Goal: Transaction & Acquisition: Subscribe to service/newsletter

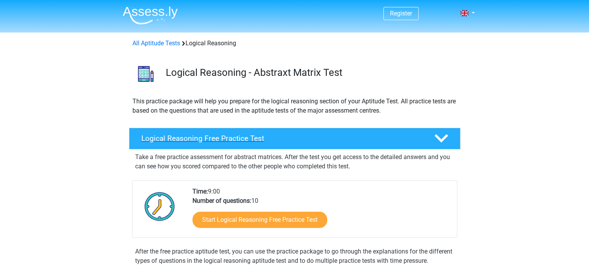
click at [447, 136] on polygon at bounding box center [442, 138] width 14 height 9
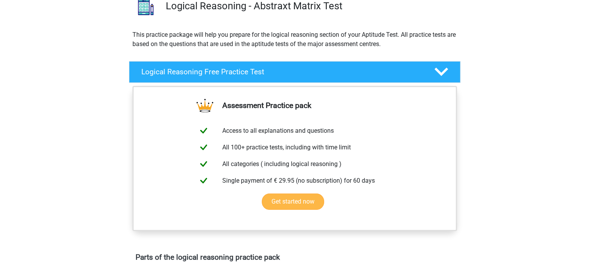
scroll to position [77, 0]
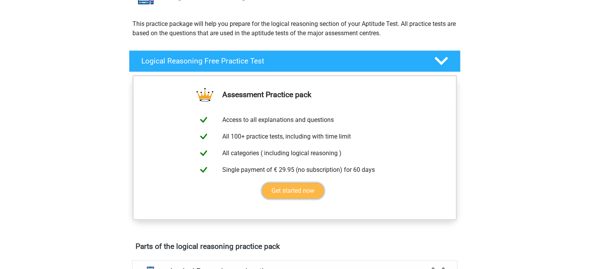
click at [292, 191] on link "Get started now" at bounding box center [293, 191] width 62 height 16
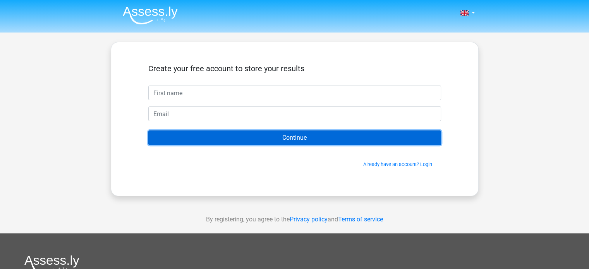
click at [295, 137] on input "Continue" at bounding box center [294, 138] width 293 height 15
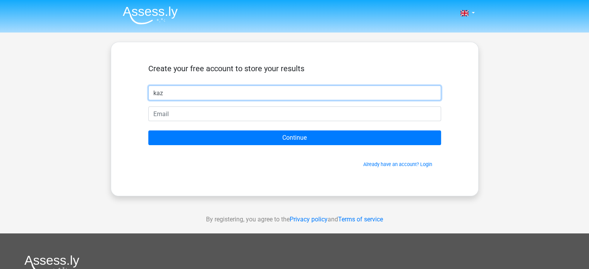
type input "kaz"
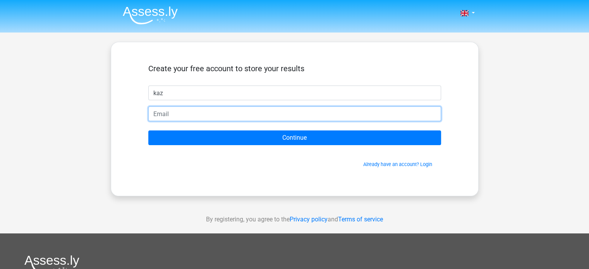
click at [199, 113] on input "email" at bounding box center [294, 114] width 293 height 15
drag, startPoint x: 167, startPoint y: 113, endPoint x: 175, endPoint y: 114, distance: 8.2
click at [167, 113] on input "[EMAIL_ADDRESS][DOMAIN_NAME]" at bounding box center [294, 114] width 293 height 15
drag, startPoint x: 174, startPoint y: 114, endPoint x: 246, endPoint y: 121, distance: 72.0
click at [246, 121] on form "Create your free account to store your results kaz [EMAIL_ADDRESS][DOMAIN_NAME]…" at bounding box center [294, 116] width 293 height 104
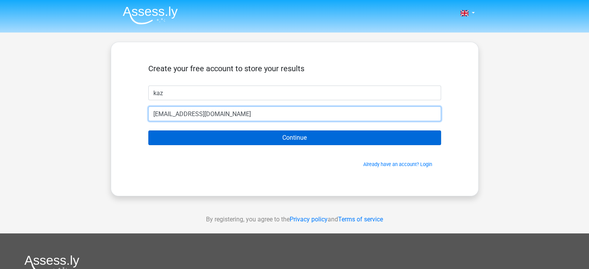
type input "[EMAIL_ADDRESS][DOMAIN_NAME]"
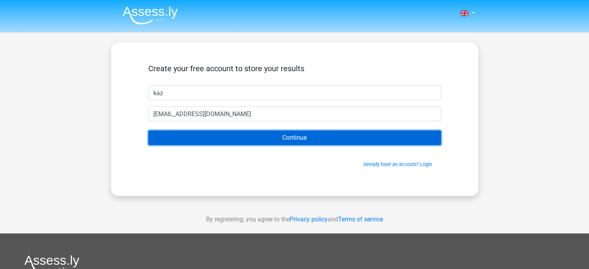
click at [287, 134] on input "Continue" at bounding box center [294, 138] width 293 height 15
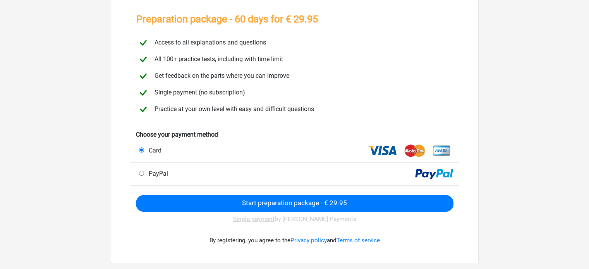
scroll to position [77, 0]
